Goal: Task Accomplishment & Management: Complete application form

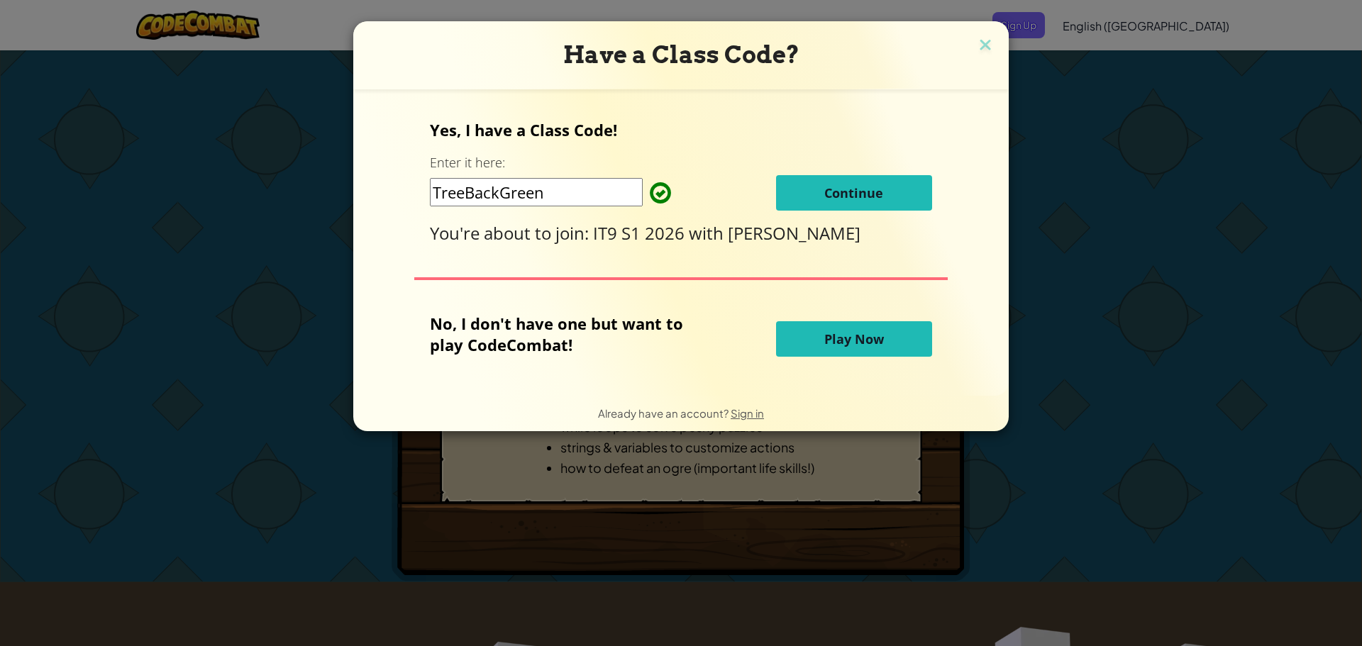
click at [824, 192] on span "Continue" at bounding box center [853, 192] width 59 height 17
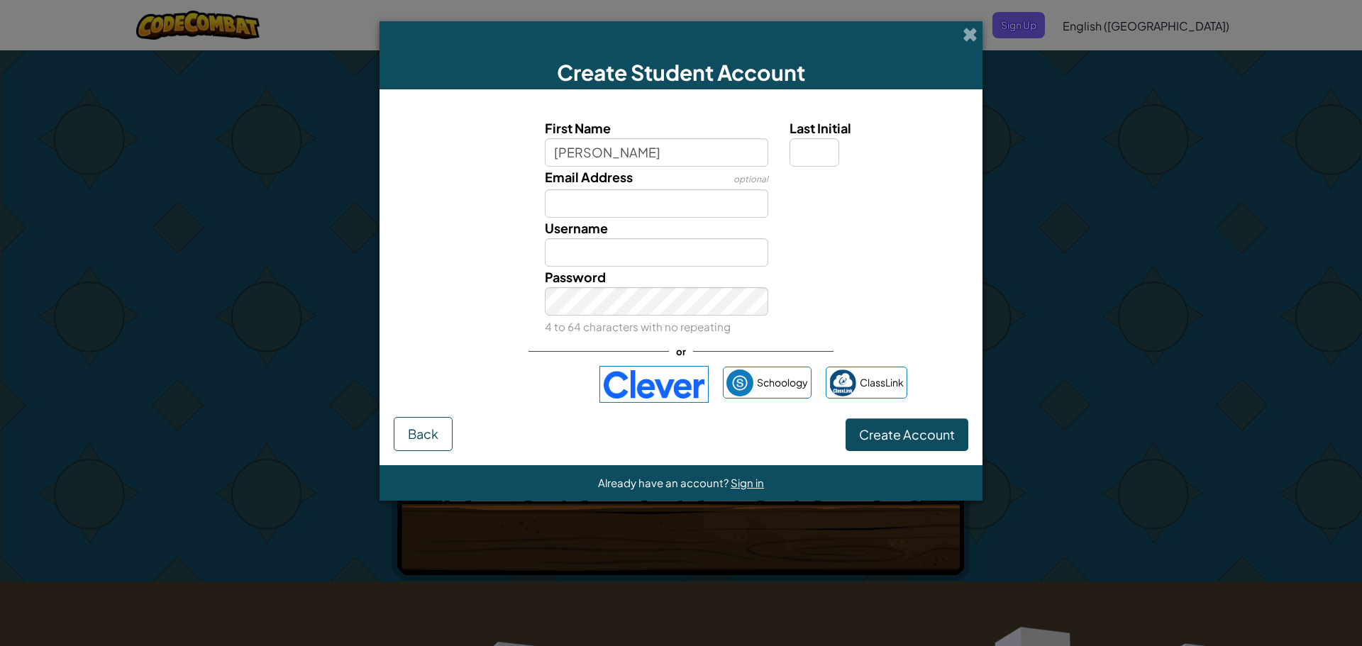
type input "[PERSON_NAME]"
click at [680, 209] on input "Email Address" at bounding box center [657, 203] width 224 height 28
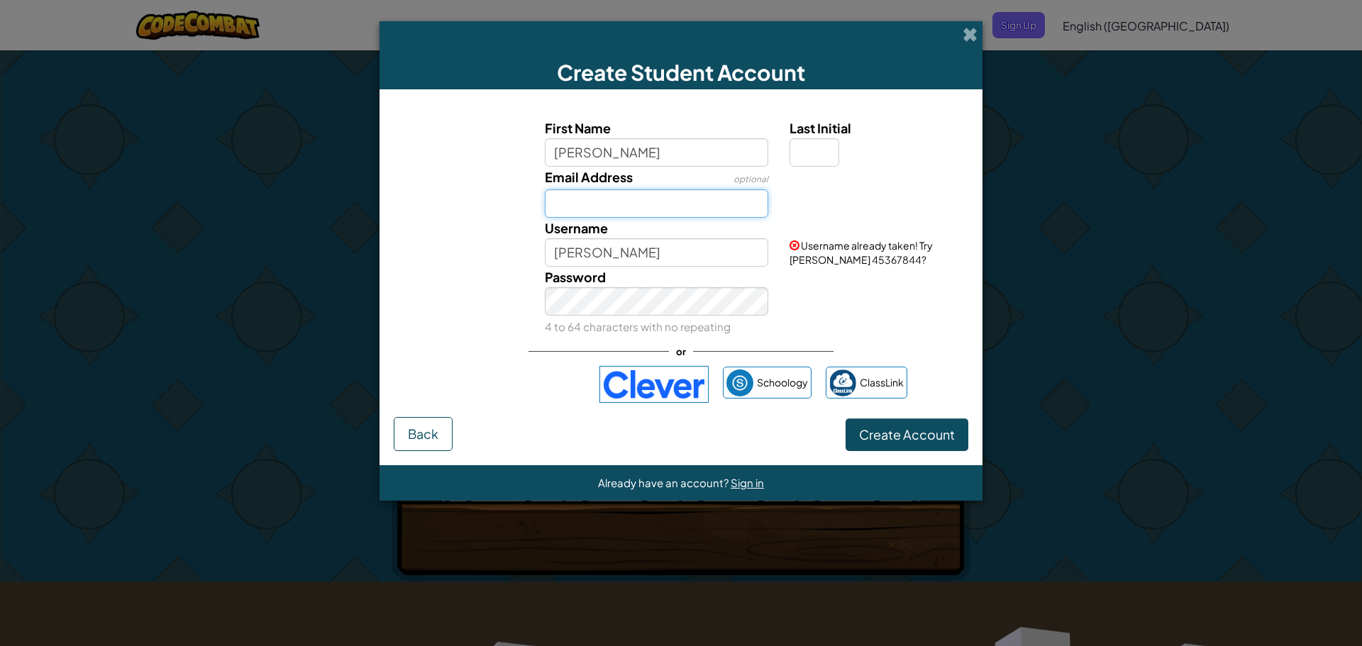
type input "[EMAIL_ADDRESS][DOMAIN_NAME]"
click at [648, 267] on div "Password 4 to 64 characters with no repeating" at bounding box center [656, 302] width 245 height 70
click at [653, 257] on input "[PERSON_NAME]" at bounding box center [657, 252] width 224 height 28
click at [605, 243] on input "[PERSON_NAME]" at bounding box center [657, 252] width 224 height 28
type input "Jackson2055441L"
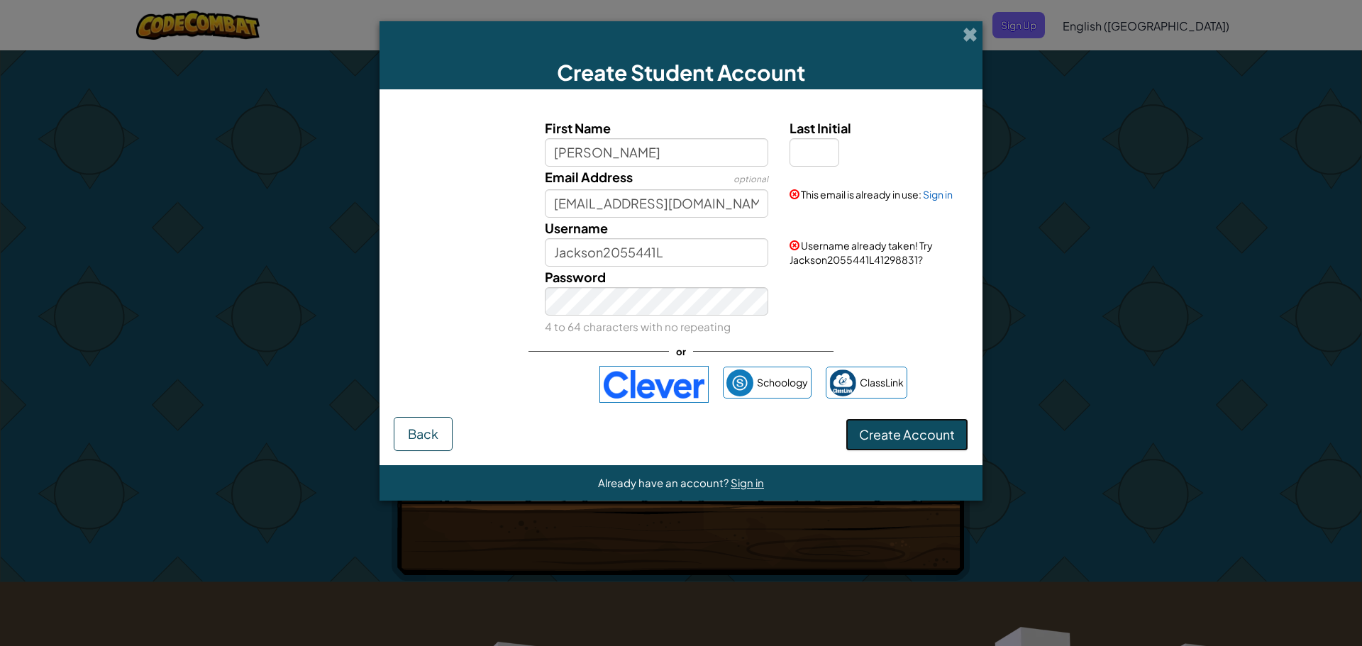
click at [939, 443] on button "Create Account" at bounding box center [907, 435] width 123 height 33
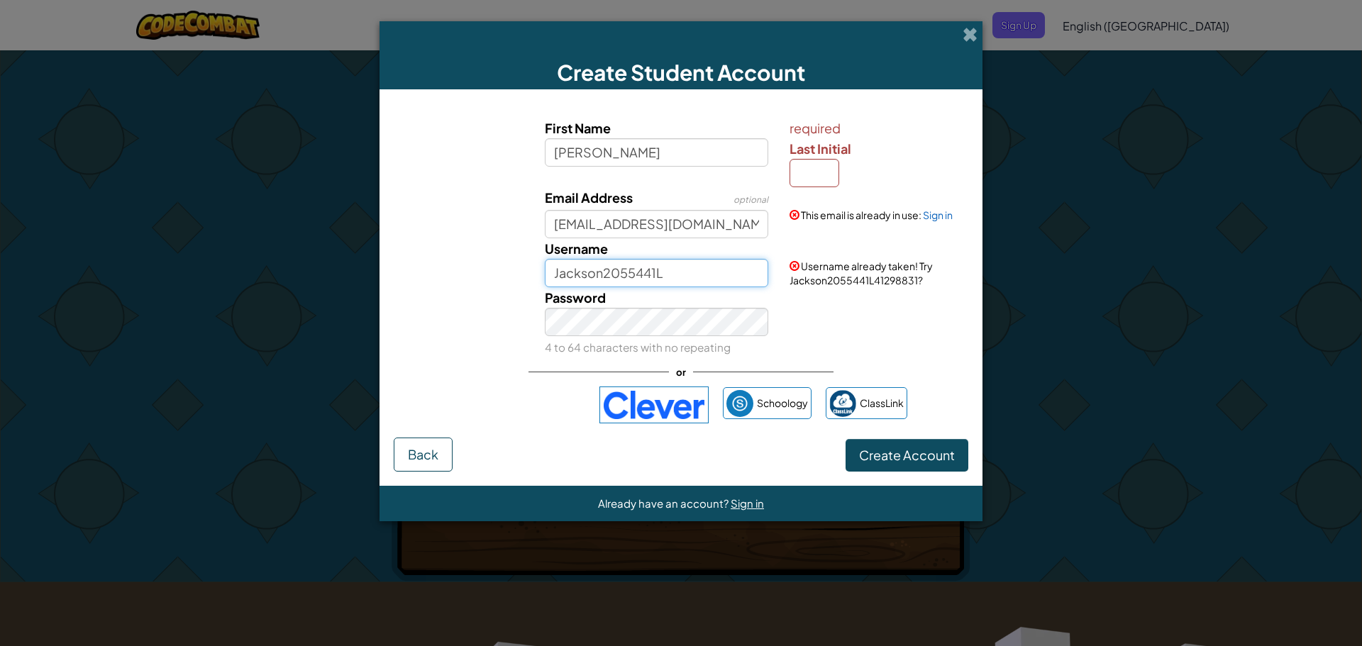
drag, startPoint x: 674, startPoint y: 272, endPoint x: 605, endPoint y: 279, distance: 69.1
click at [605, 279] on input "Jackson2055441L" at bounding box center [657, 273] width 224 height 28
click at [936, 218] on link "Sign in" at bounding box center [938, 215] width 30 height 13
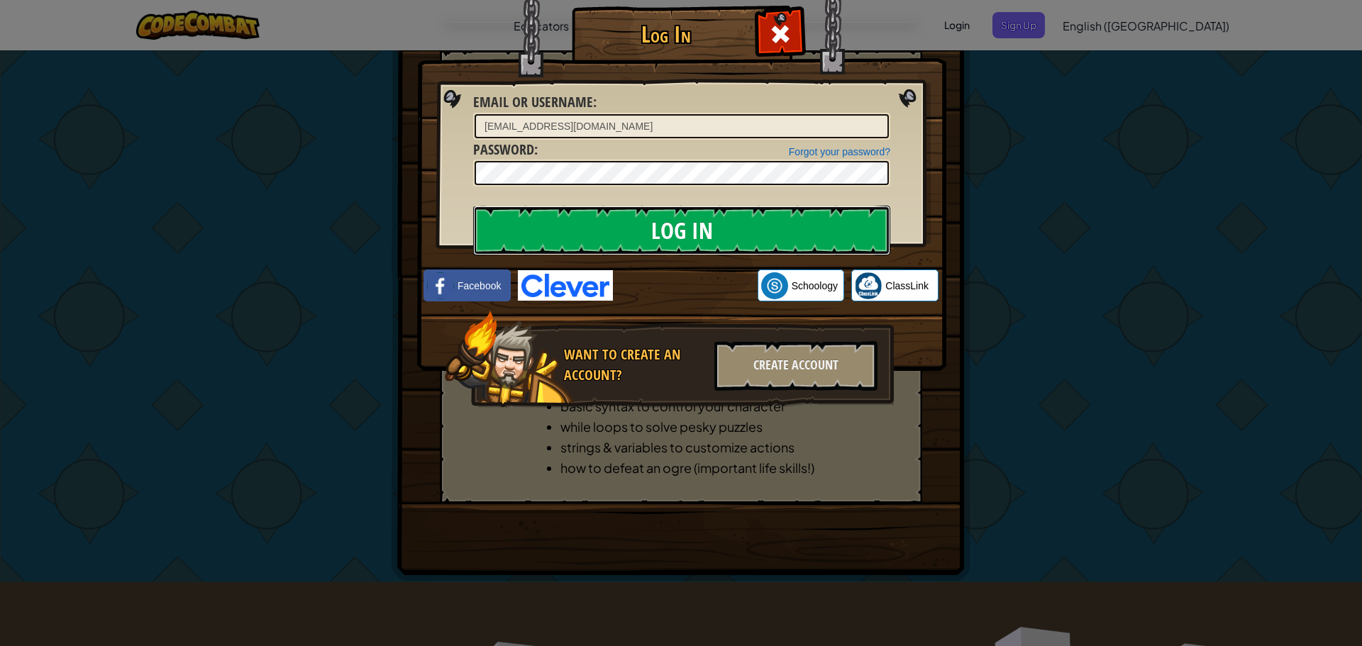
click at [670, 224] on input "Log In" at bounding box center [681, 231] width 417 height 50
click at [445, 157] on div "Log In Email or Username : [EMAIL_ADDRESS][DOMAIN_NAME] Forgot your password? P…" at bounding box center [681, 227] width 472 height 413
